Goal: Information Seeking & Learning: Find specific fact

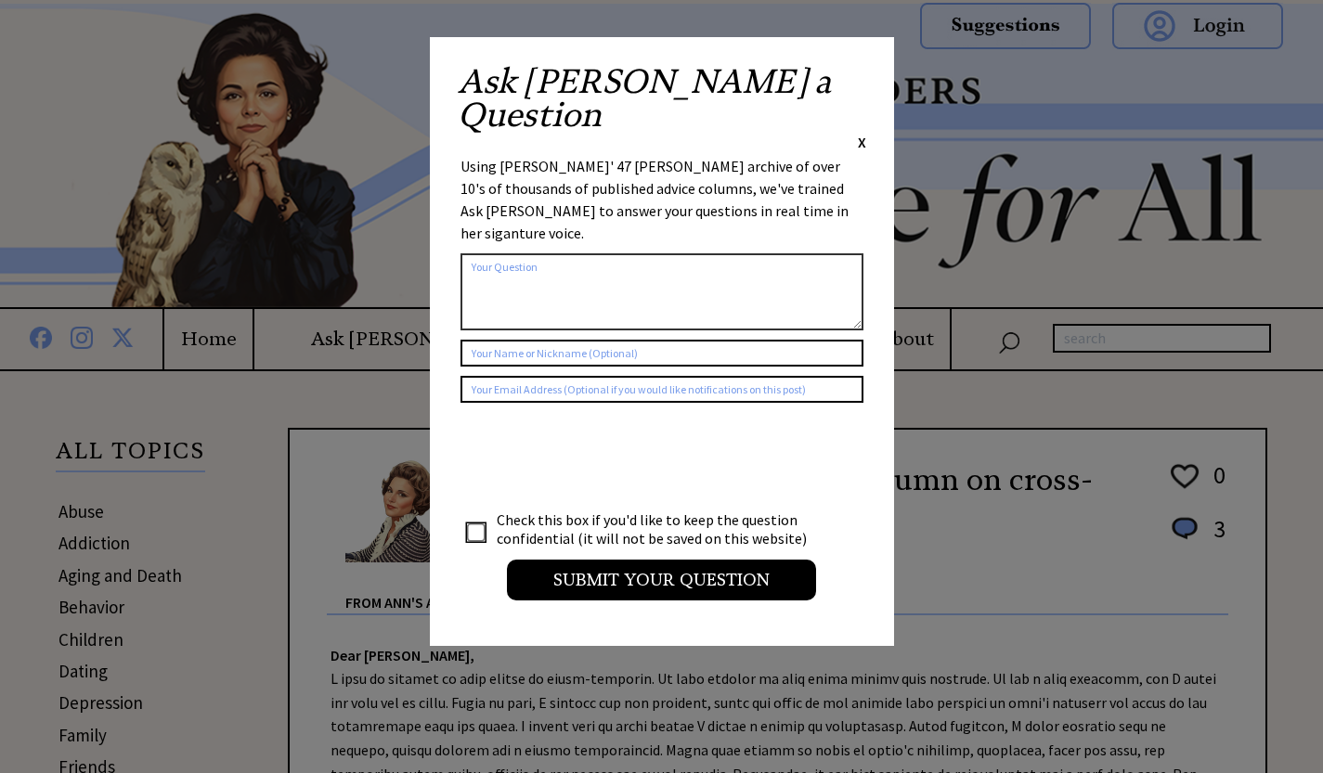
click at [853, 76] on div "Ask [PERSON_NAME] a Question X" at bounding box center [662, 108] width 408 height 87
click at [854, 76] on div "Ask [PERSON_NAME] a Question X" at bounding box center [662, 108] width 408 height 87
click at [862, 133] on span "X" at bounding box center [862, 142] width 8 height 19
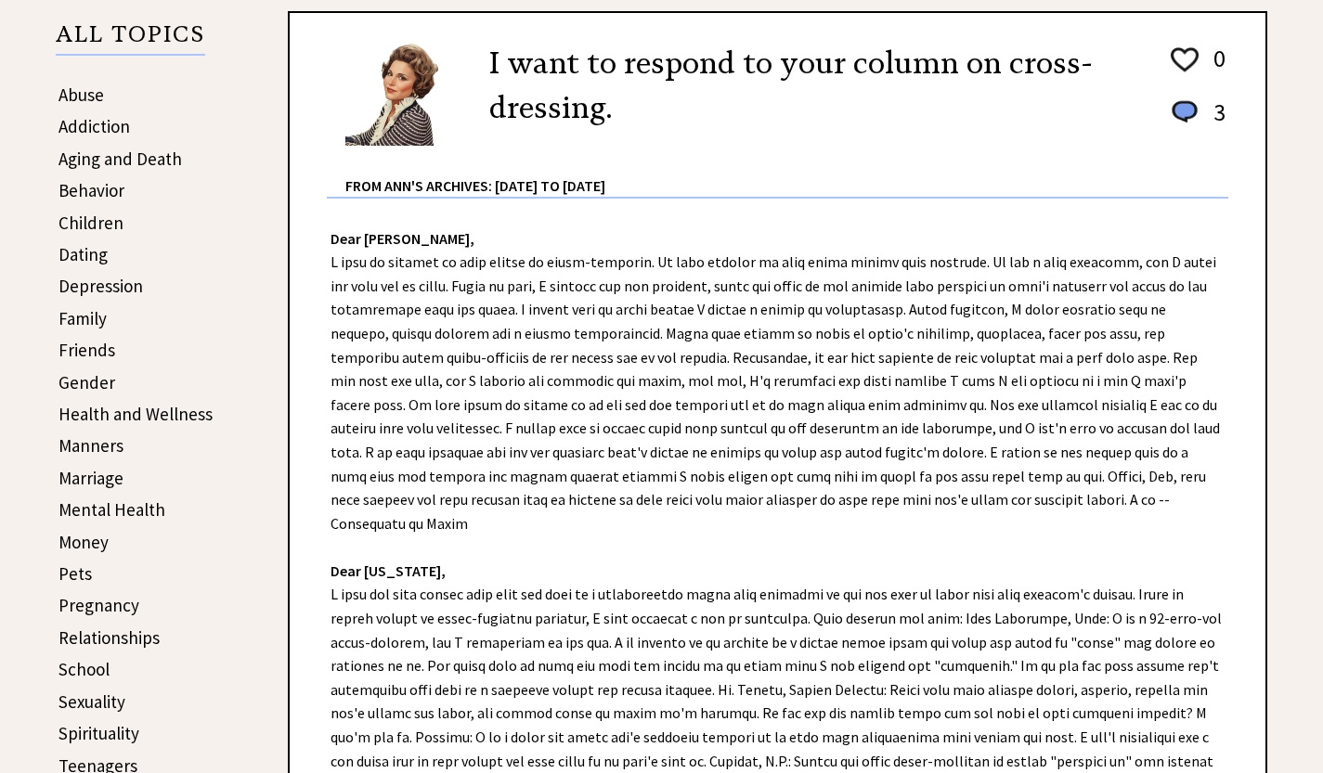
scroll to position [52, 0]
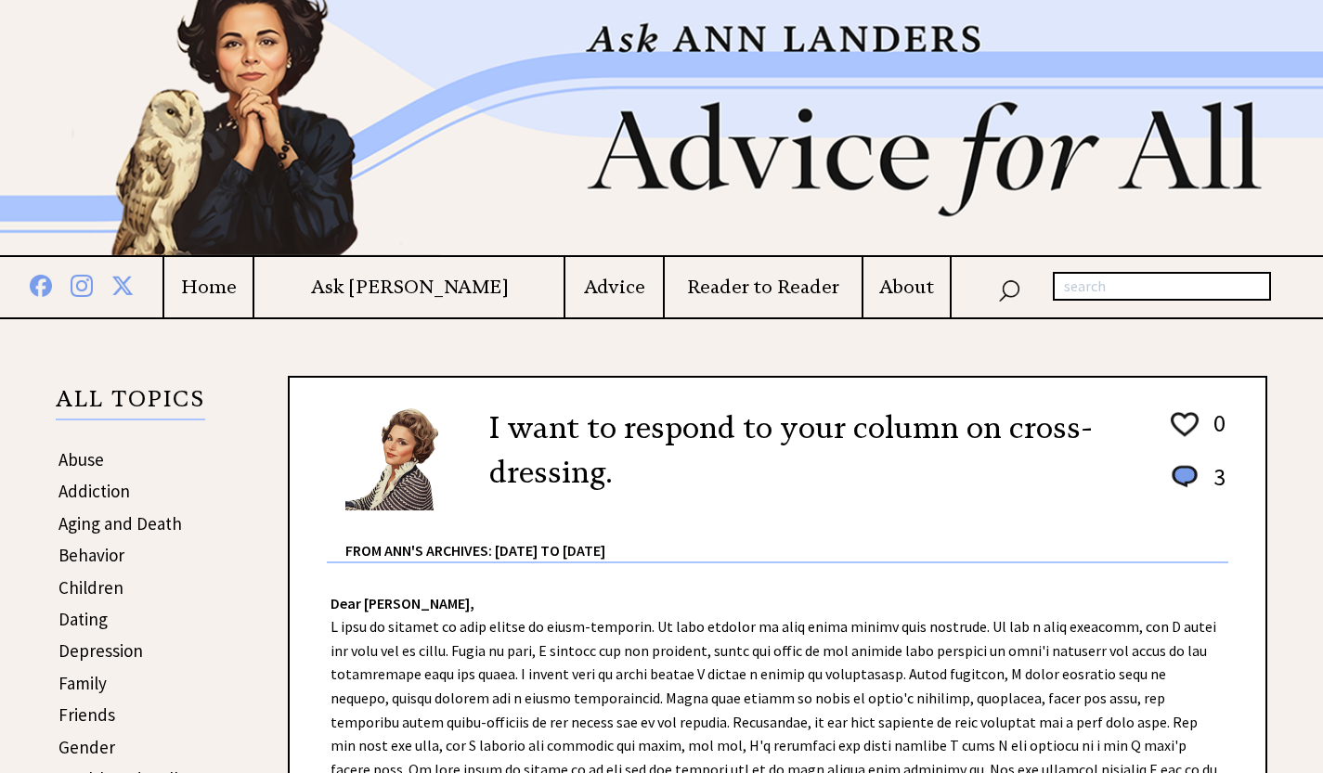
click at [1123, 282] on input "text" at bounding box center [1162, 287] width 218 height 30
type input "stain"
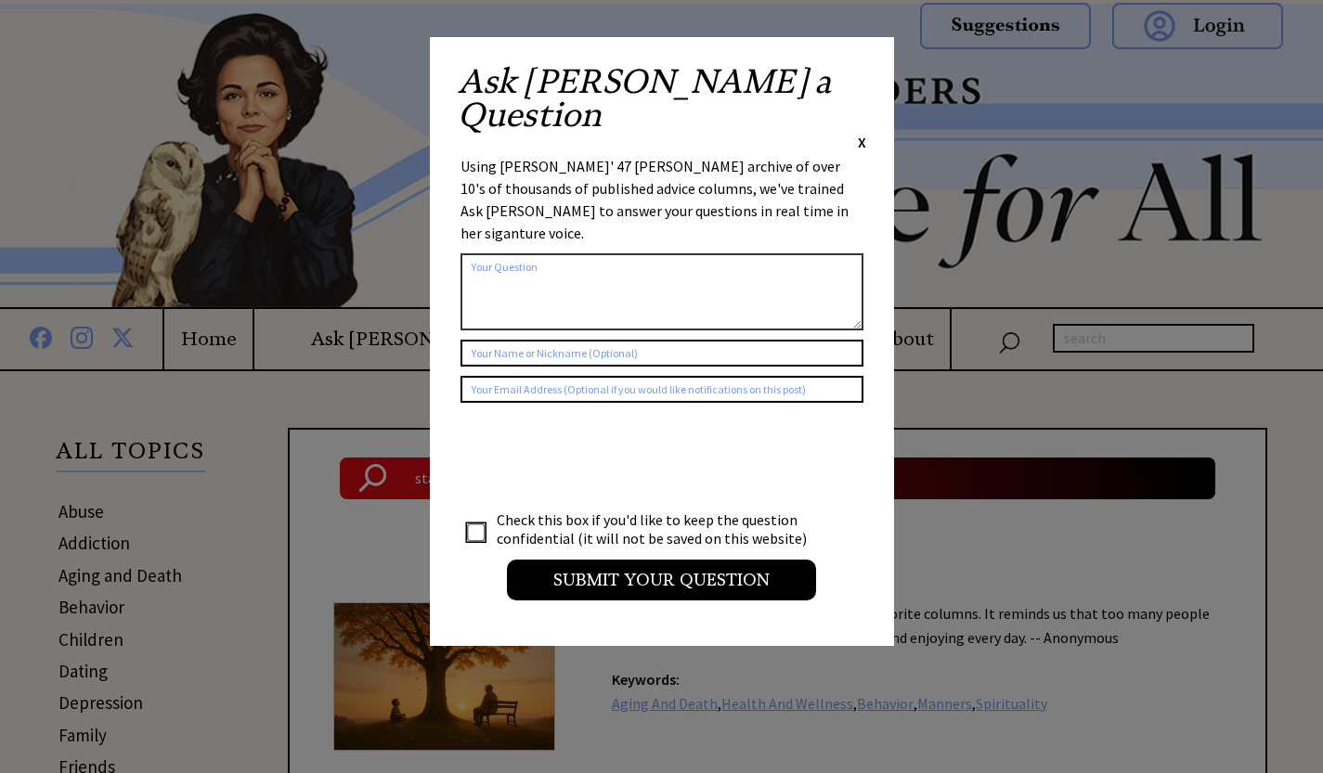
click at [855, 65] on div "Ask [PERSON_NAME] a Question X" at bounding box center [662, 108] width 408 height 87
click at [859, 133] on span "X" at bounding box center [862, 142] width 8 height 19
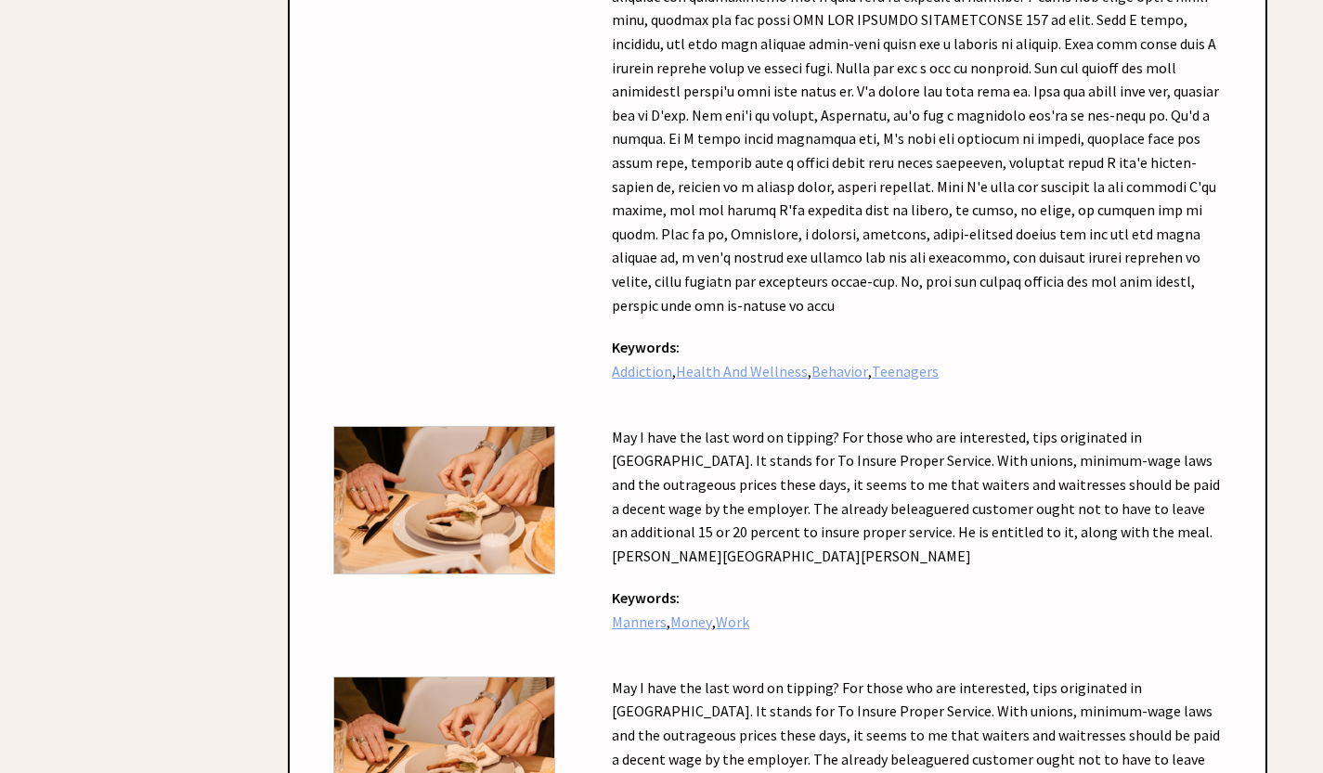
scroll to position [5607, 0]
